Goal: Information Seeking & Learning: Learn about a topic

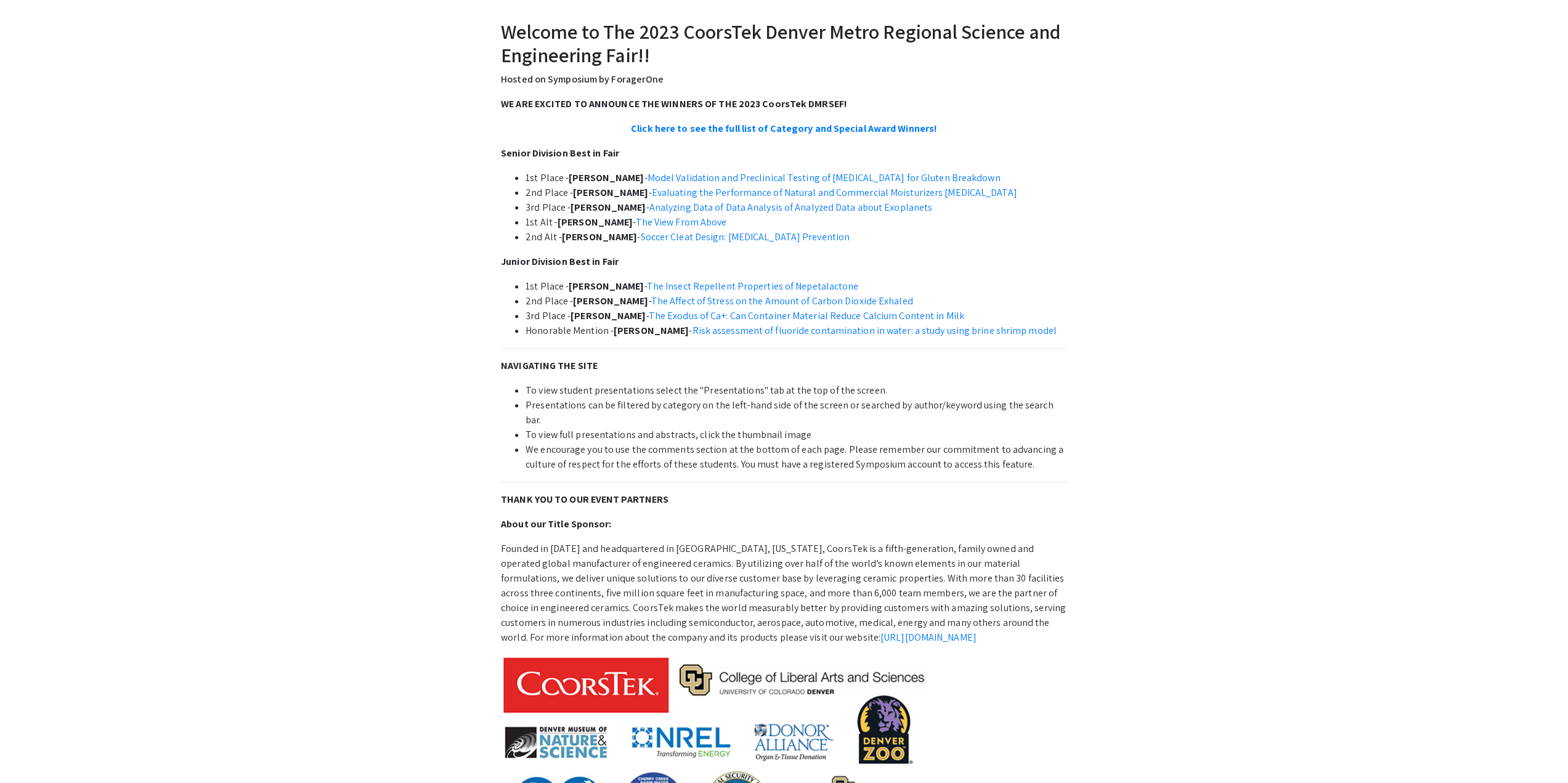
scroll to position [555, 0]
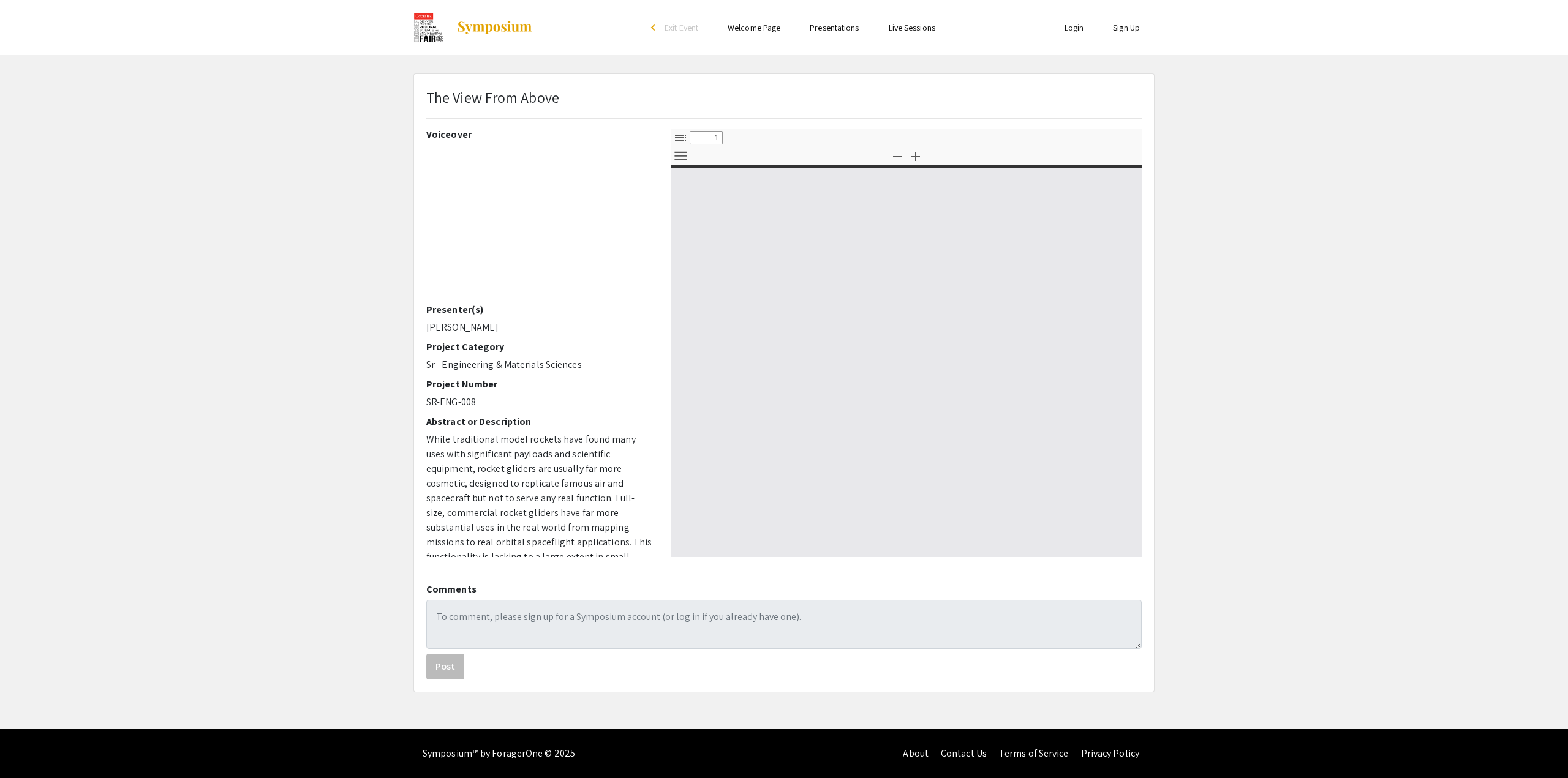
select select "custom"
type input "0"
select select "custom"
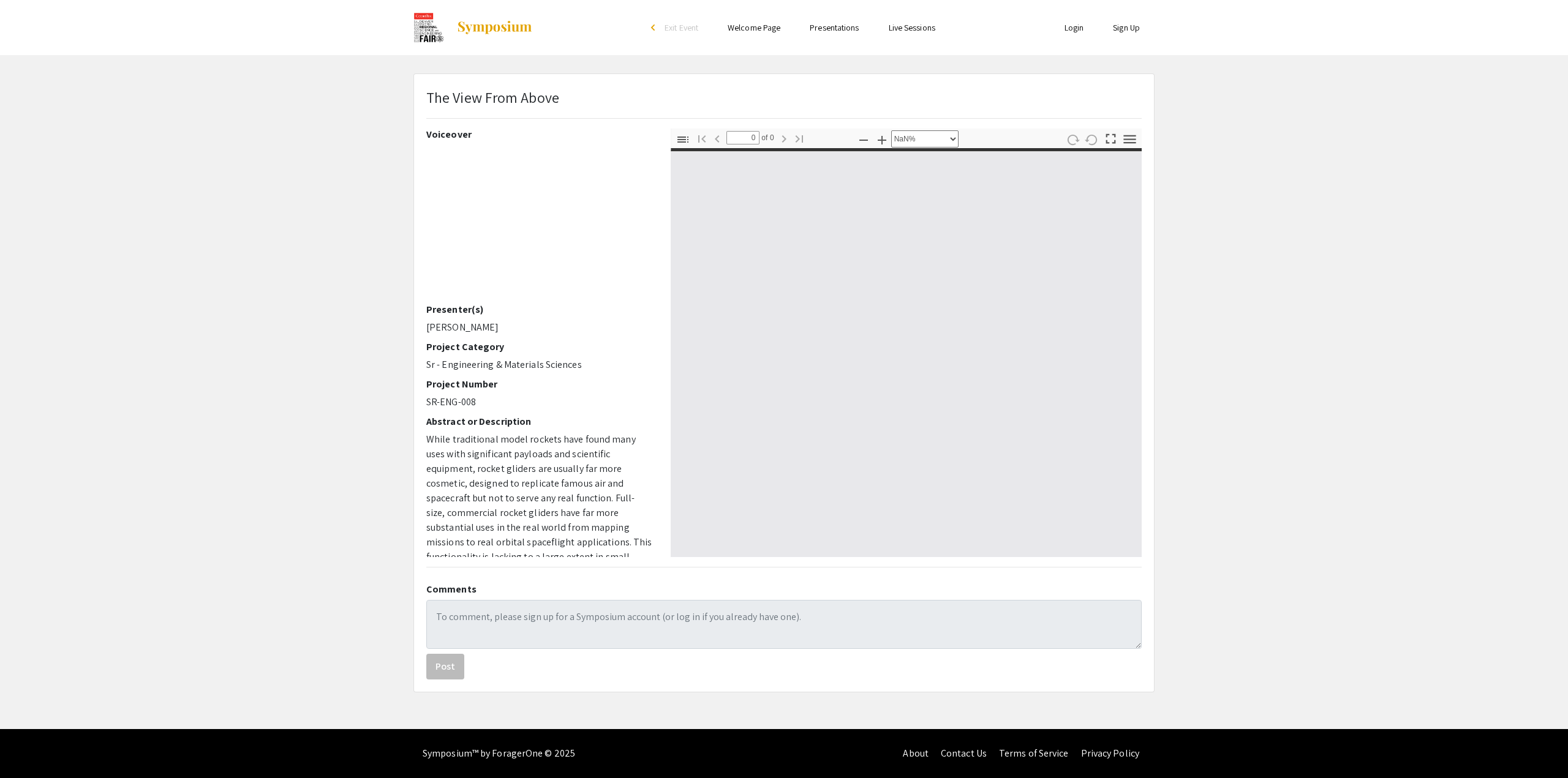
type input "1"
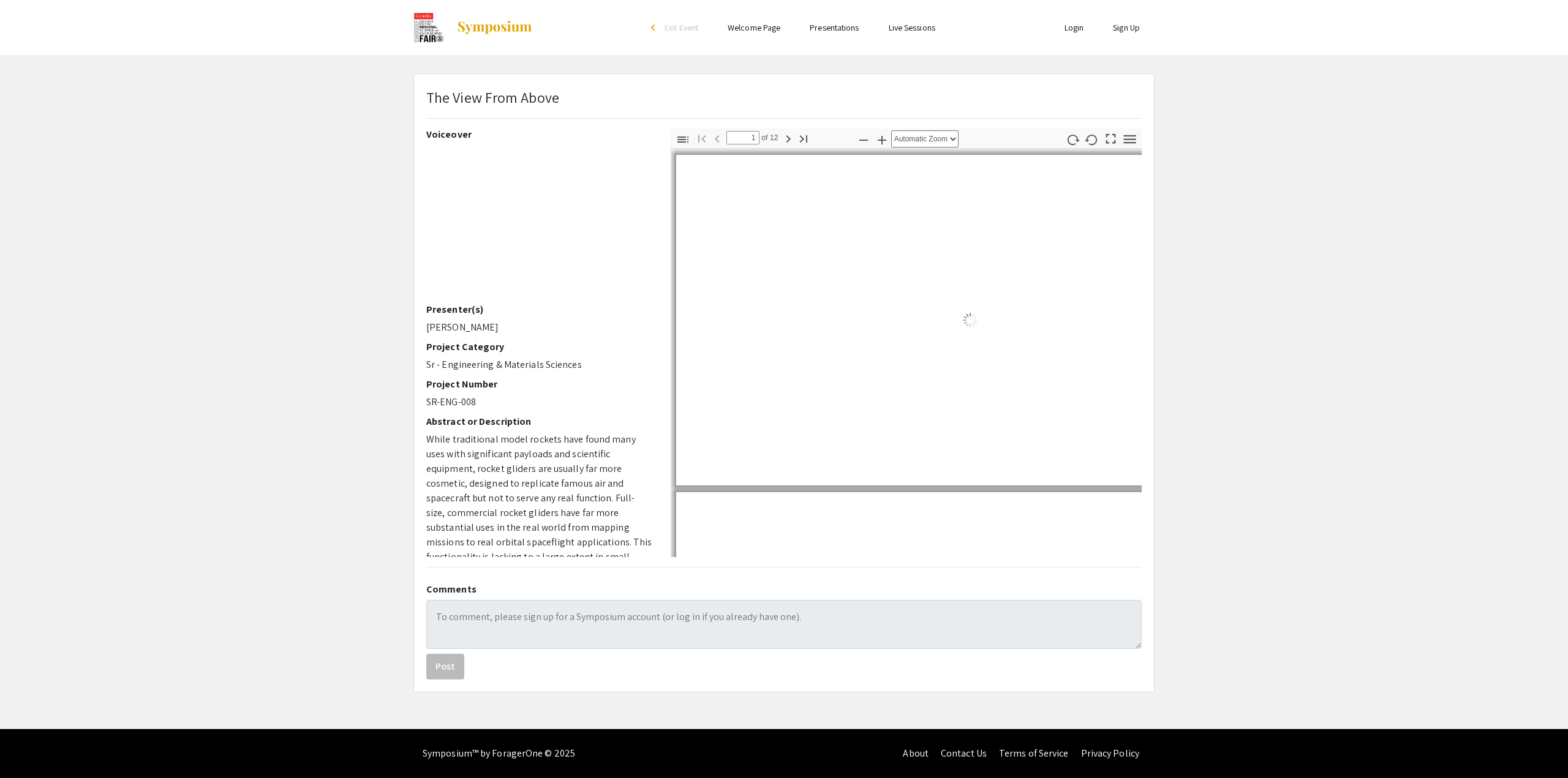
select select "auto"
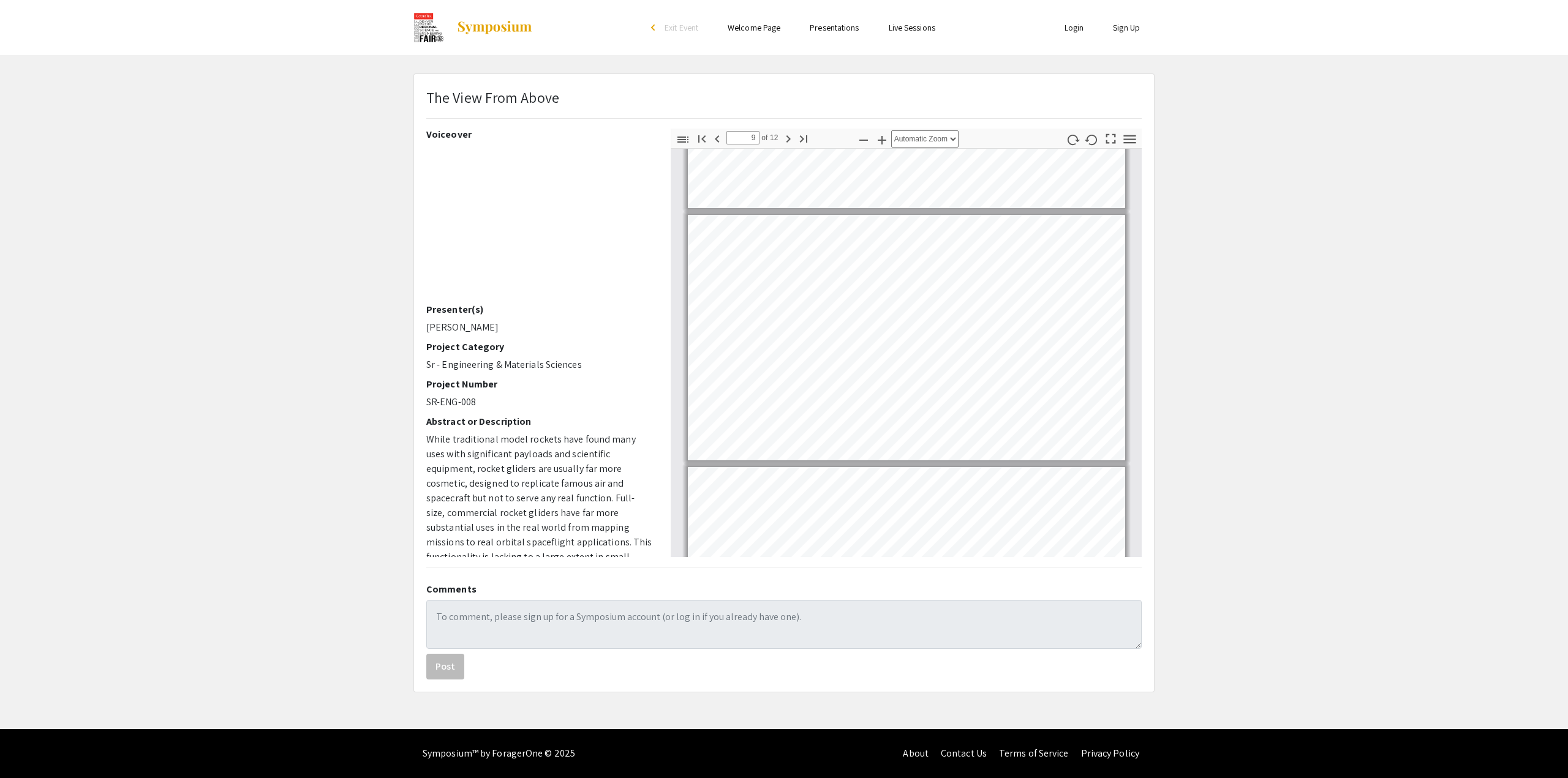
scroll to position [1949, 0]
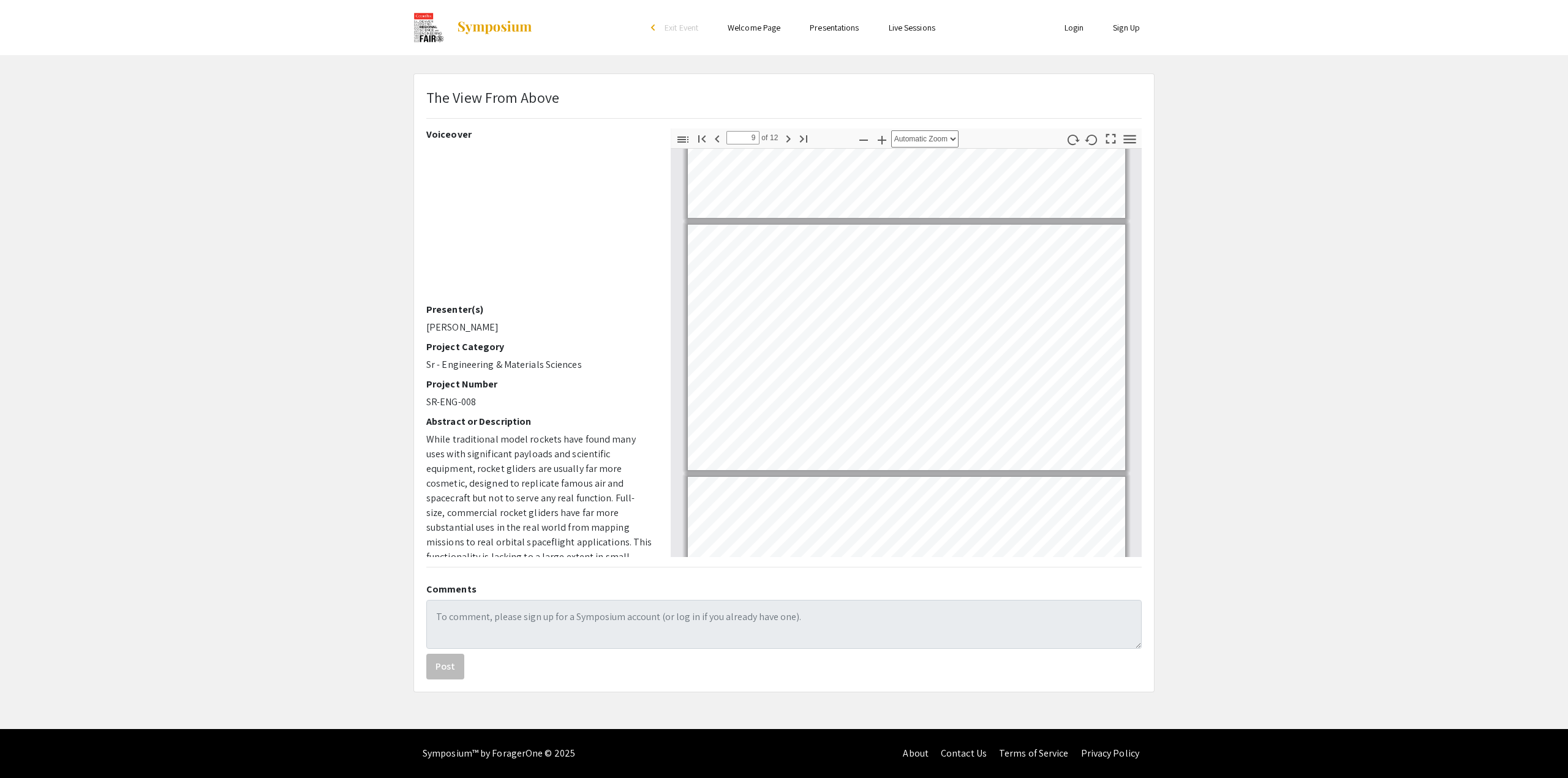
click at [1192, 320] on app-presentation "The View From Above Voiceover Presenter(s) [PERSON_NAME] Project Category Sr - …" at bounding box center [784, 383] width 1568 height 619
click at [1183, 336] on app-presentation "The View From Above Voiceover Presenter(s) [PERSON_NAME] Project Category Sr - …" at bounding box center [784, 383] width 1568 height 619
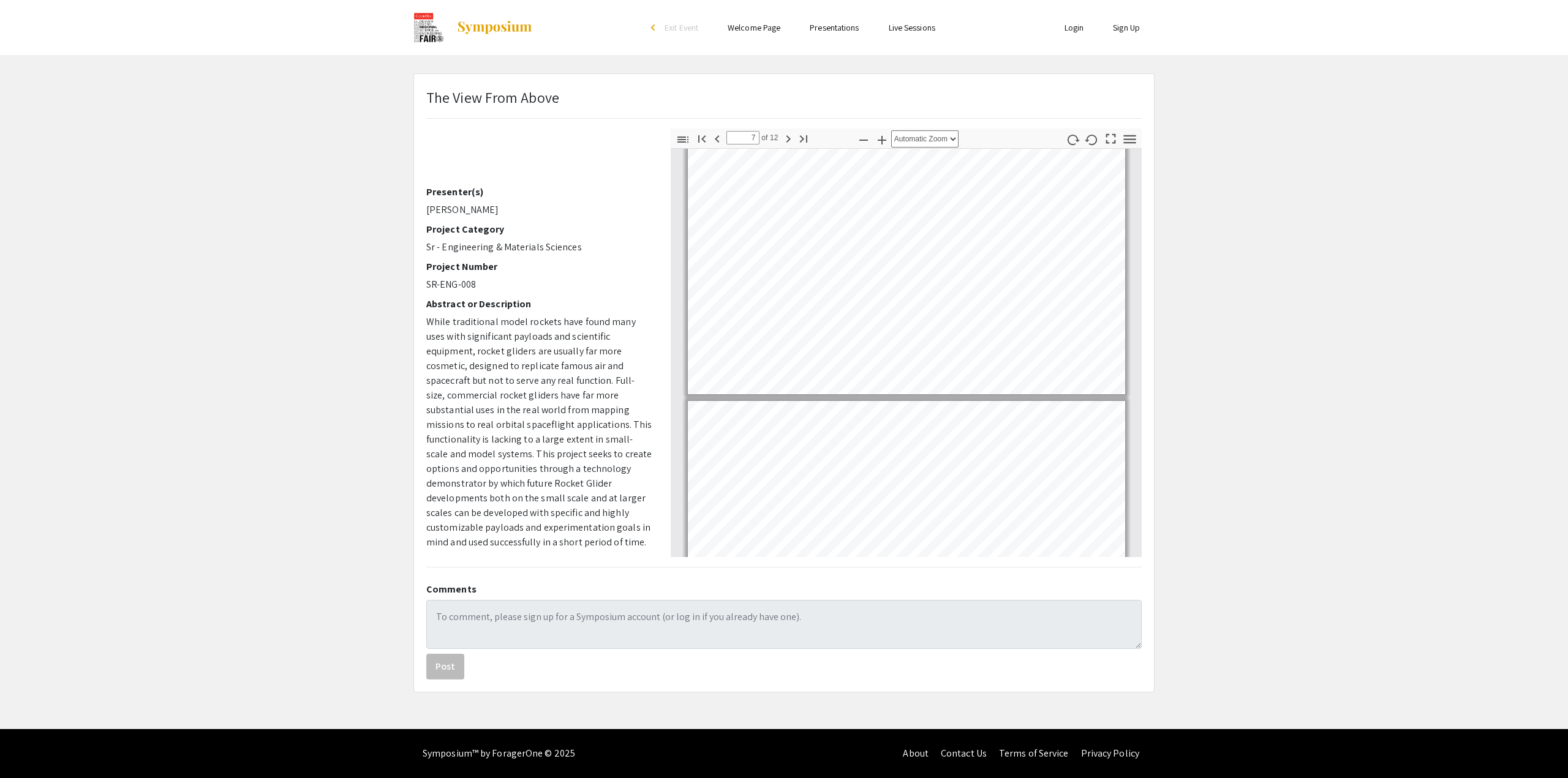
scroll to position [1459, 0]
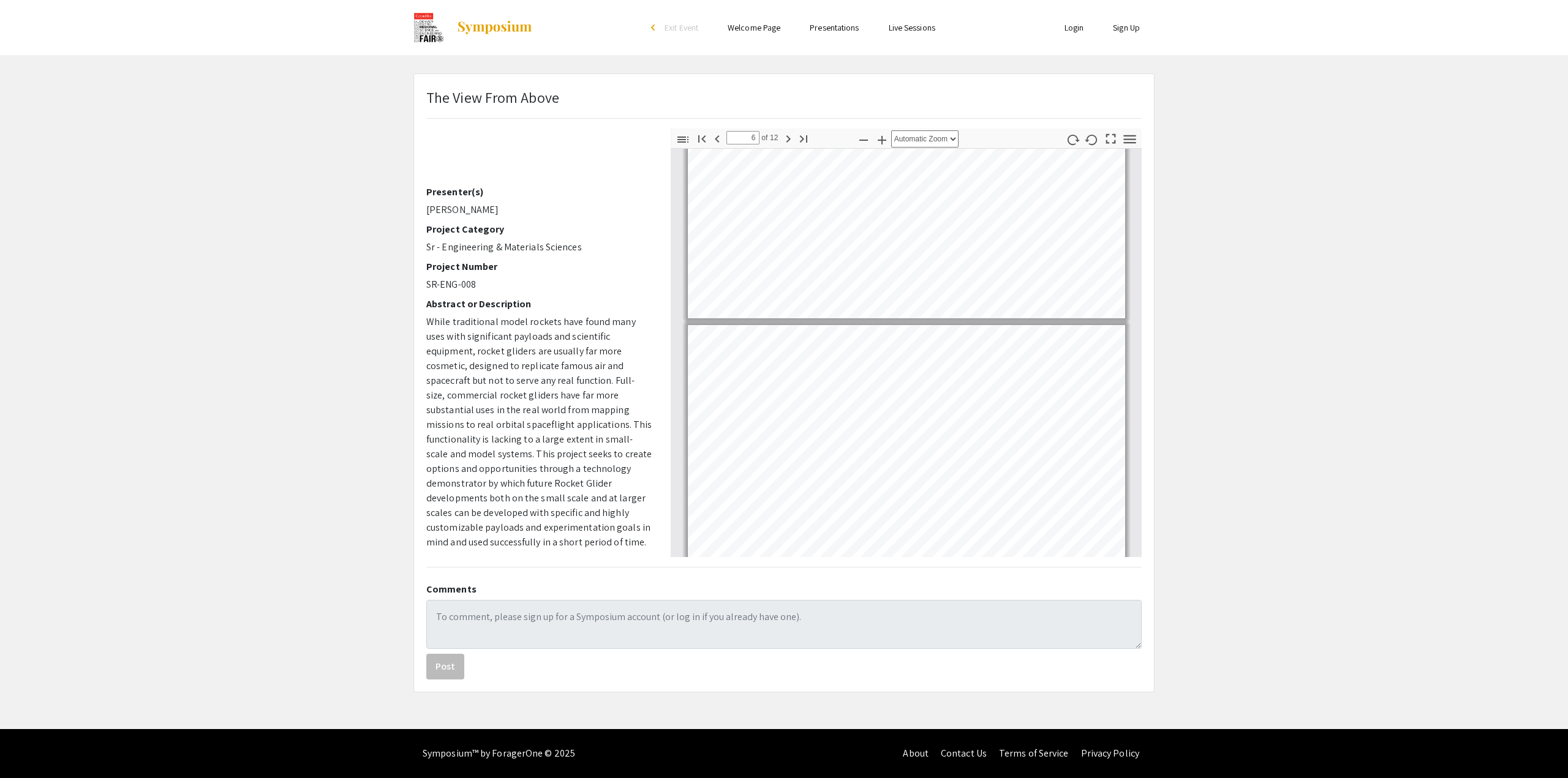
type input "5"
